Goal: Information Seeking & Learning: Find specific fact

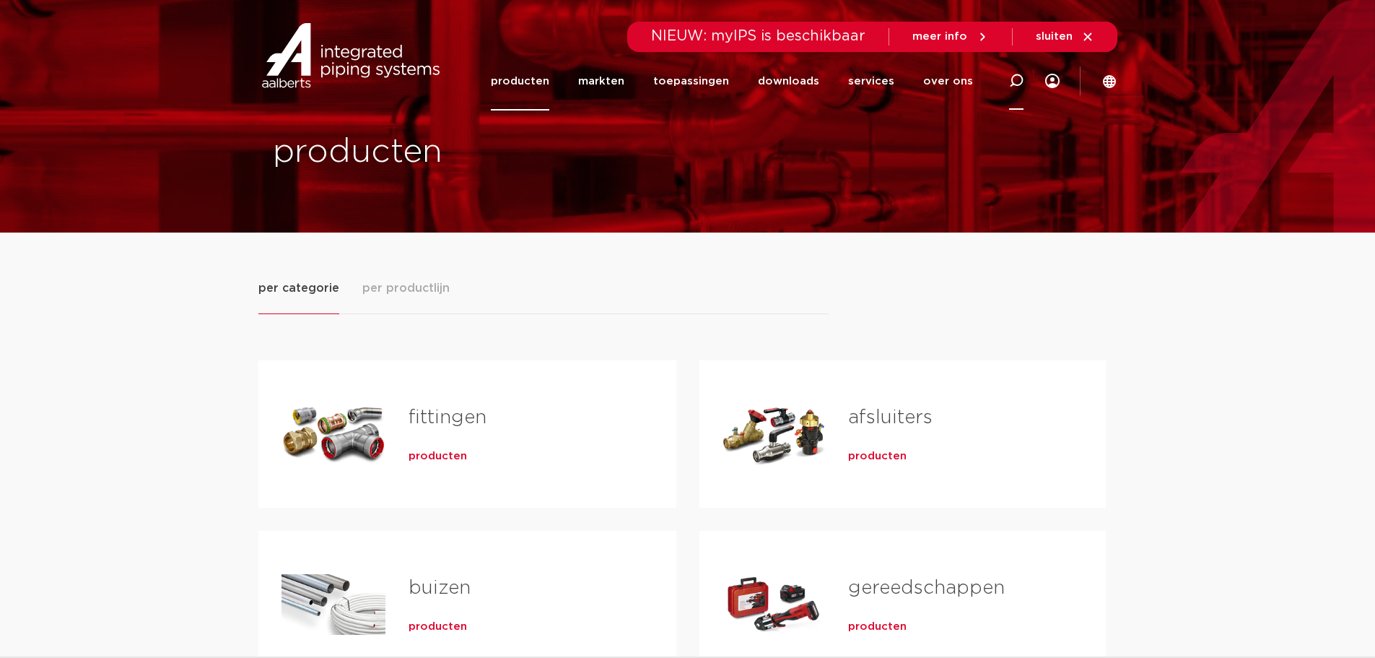
click at [1019, 79] on icon at bounding box center [1016, 81] width 14 height 14
type input "500665"
click button "Zoeken" at bounding box center [0, 0] width 0 height 0
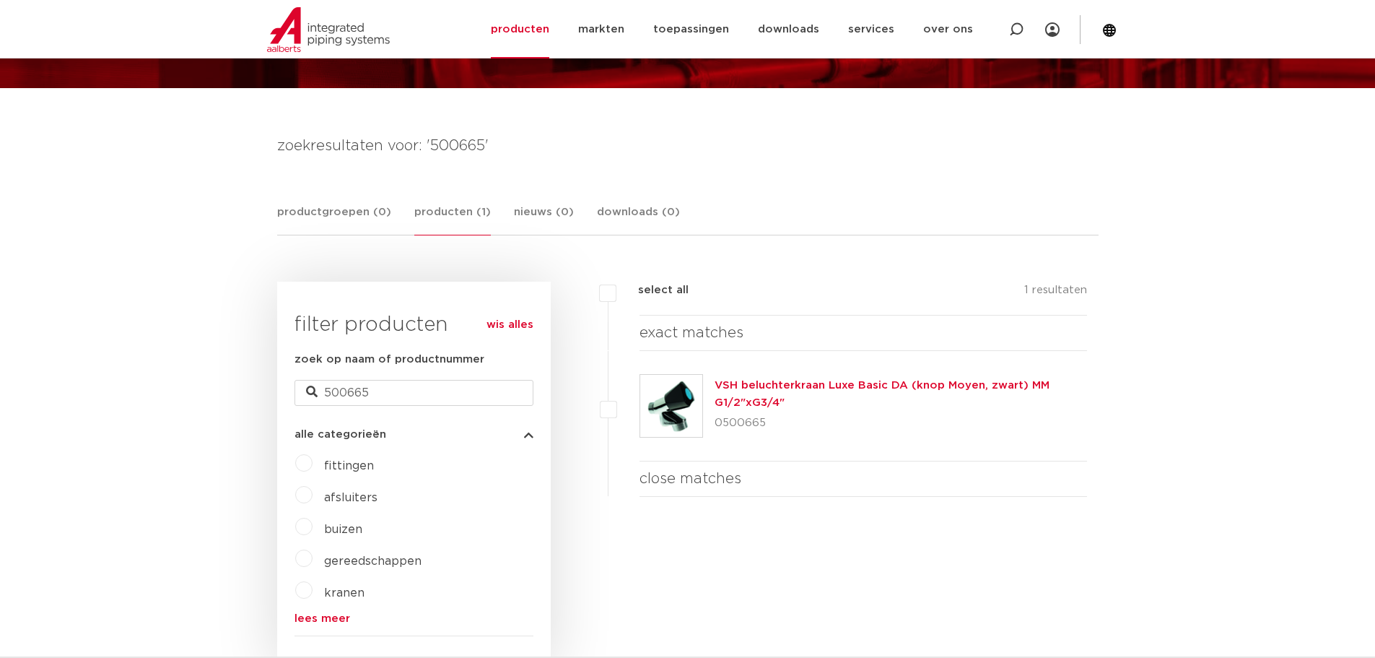
click at [799, 387] on link "VSH beluchterkraan Luxe Basic DA (knop Moyen, zwart) MM G1/2"xG3/4"" at bounding box center [882, 394] width 335 height 28
